Goal: Navigation & Orientation: Find specific page/section

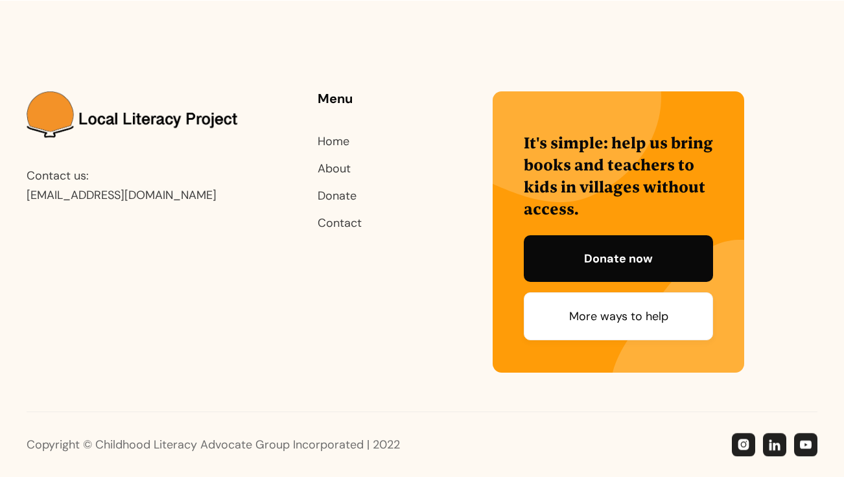
scroll to position [781, 0]
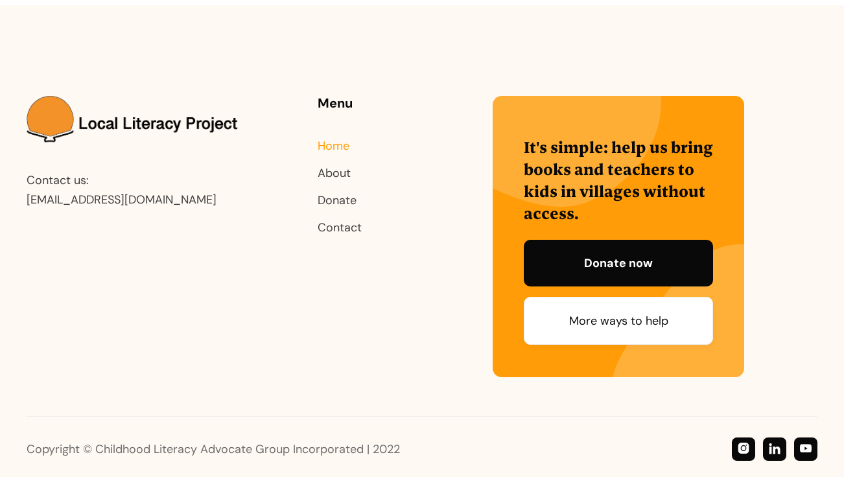
click at [333, 138] on link "Home" at bounding box center [334, 146] width 32 height 16
click at [337, 169] on link "About" at bounding box center [334, 173] width 33 height 16
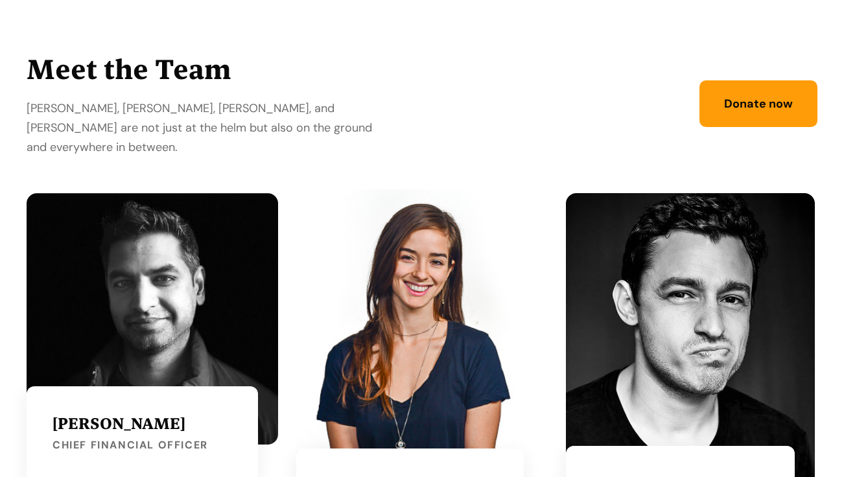
scroll to position [2086, 0]
